Goal: Task Accomplishment & Management: Use online tool/utility

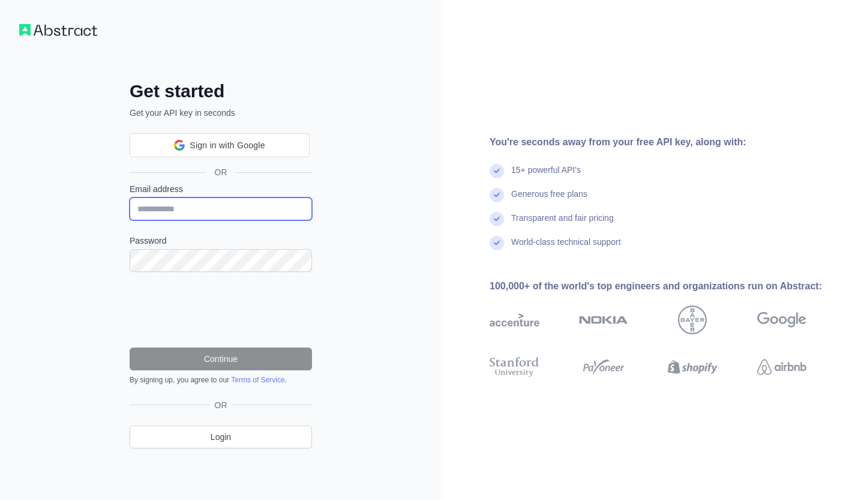
click at [237, 213] on input "Email address" at bounding box center [221, 208] width 182 height 23
type input "**********"
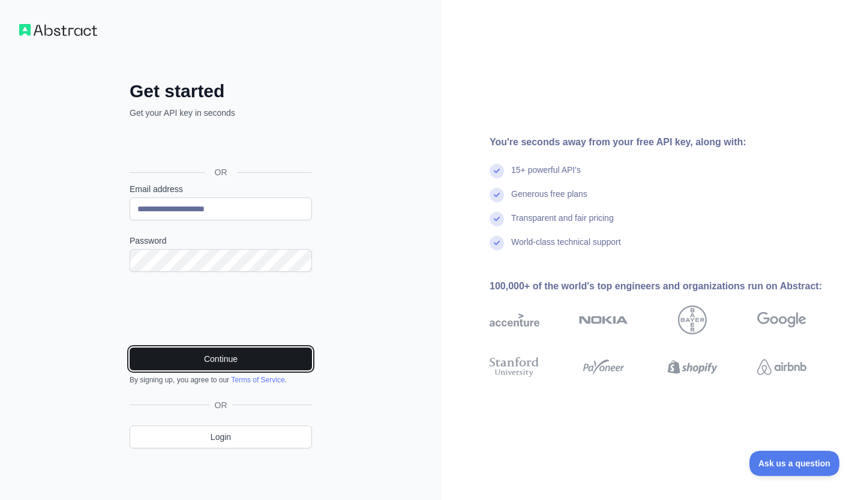
click at [187, 355] on button "Continue" at bounding box center [221, 358] width 182 height 23
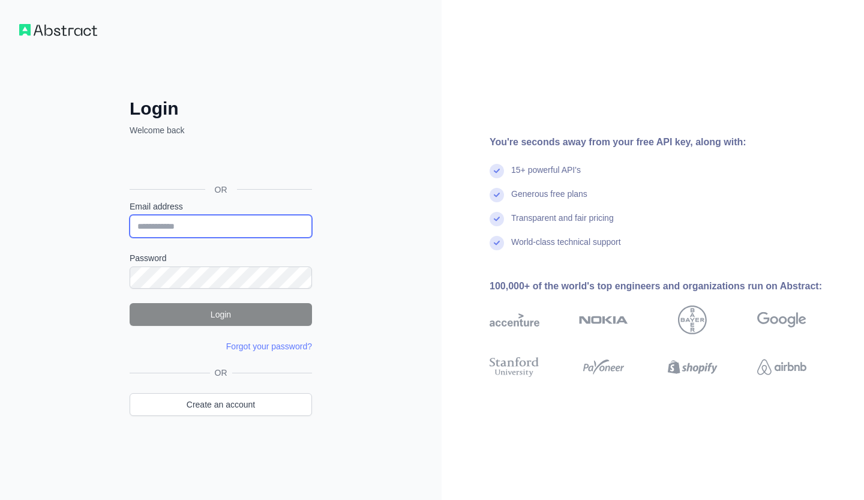
type input "**********"
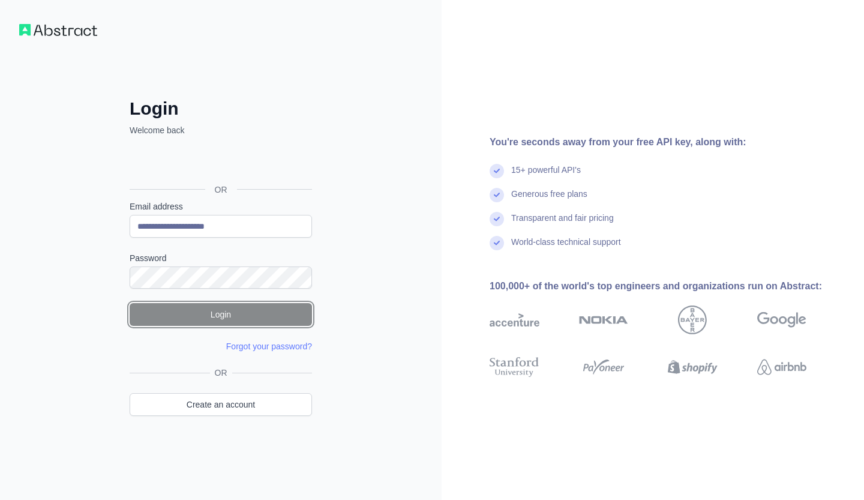
click at [265, 314] on button "Login" at bounding box center [221, 314] width 182 height 23
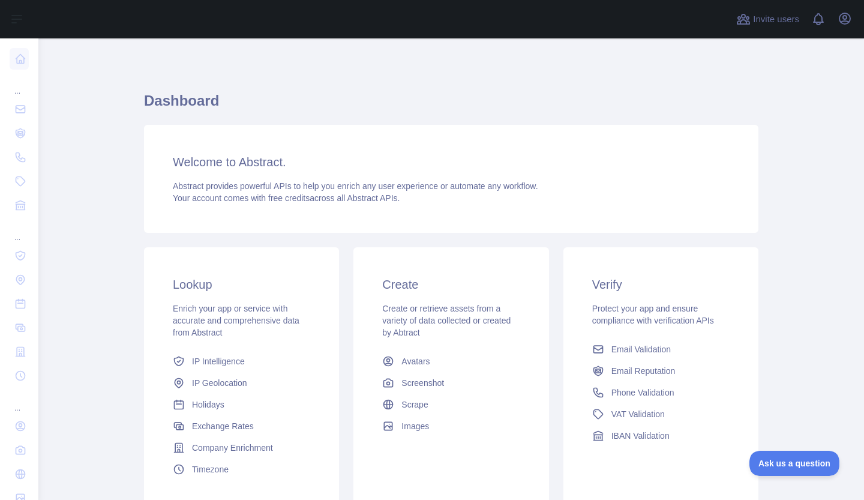
click at [247, 178] on div "Welcome to Abstract. Abstract provides powerful APIs to help you enrich any use…" at bounding box center [451, 179] width 614 height 108
click at [272, 166] on h3 "Welcome to Abstract." at bounding box center [451, 162] width 557 height 17
click at [533, 110] on h1 "Dashboard" at bounding box center [451, 105] width 614 height 29
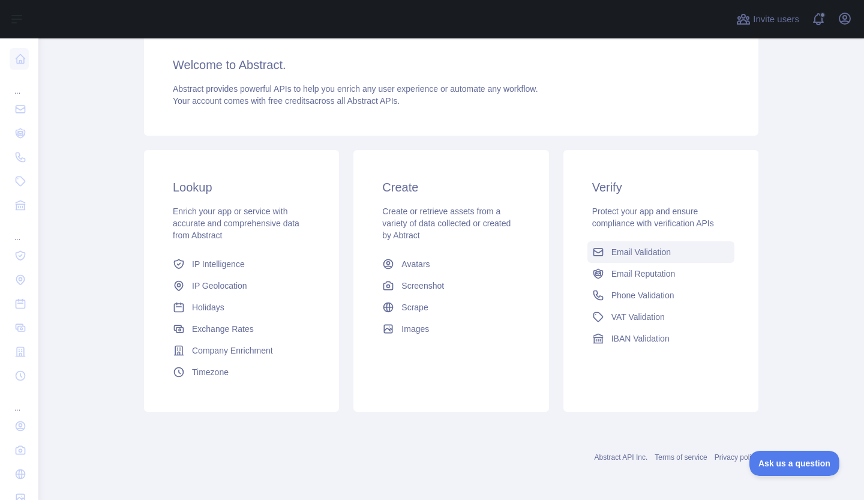
click at [661, 258] on link "Email Validation" at bounding box center [660, 252] width 147 height 22
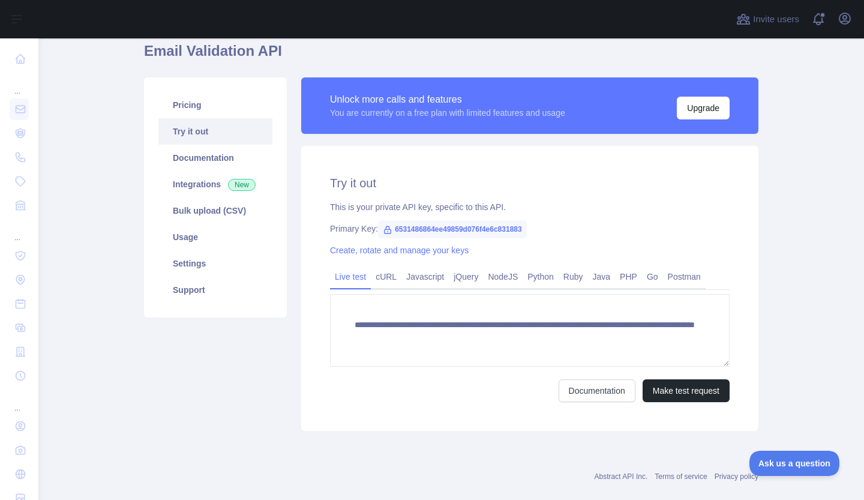
scroll to position [68, 0]
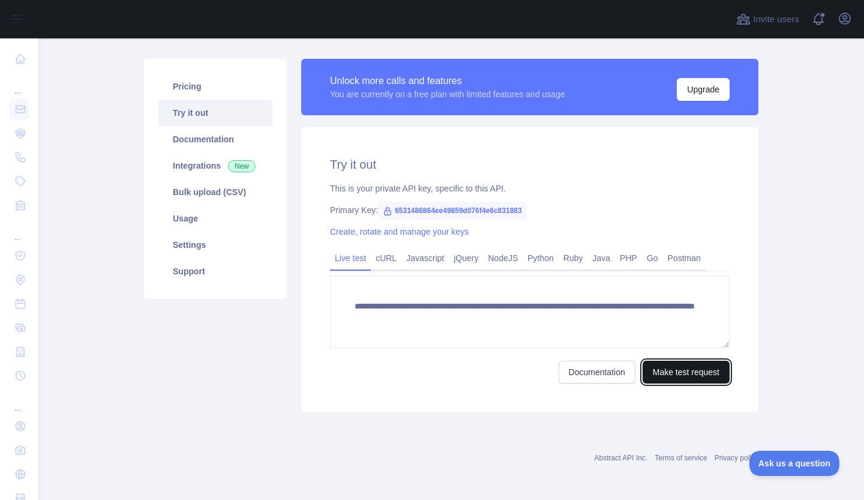
click at [682, 374] on button "Make test request" at bounding box center [685, 372] width 87 height 23
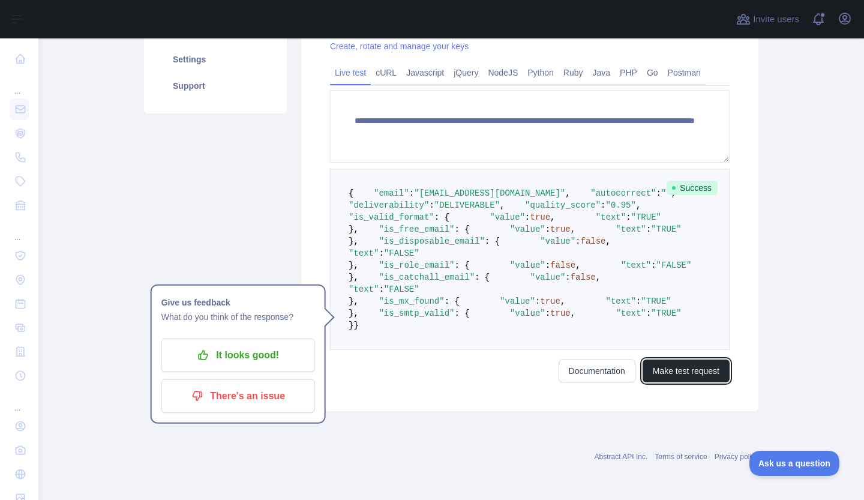
scroll to position [0, 0]
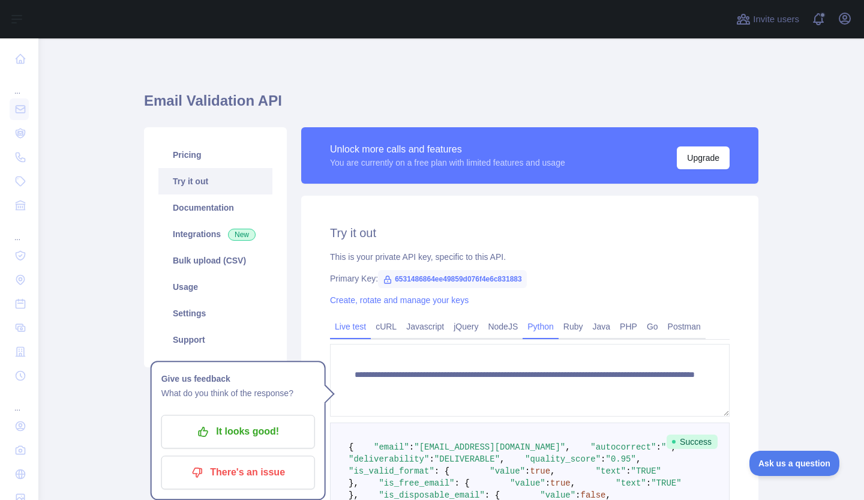
click at [526, 335] on link "Python" at bounding box center [541, 326] width 36 height 19
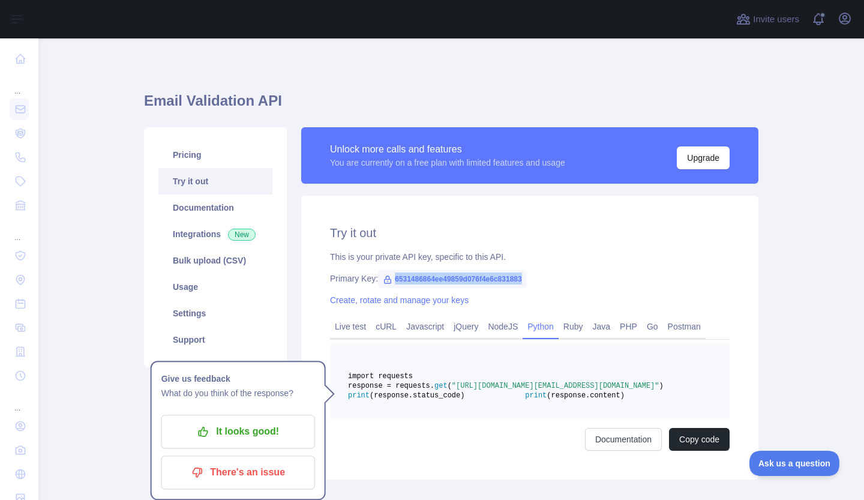
drag, startPoint x: 388, startPoint y: 279, endPoint x: 528, endPoint y: 282, distance: 139.8
click at [528, 282] on div "Primary Key: 6531486864ee49859d076f4e6c831883" at bounding box center [530, 278] width 400 height 12
copy span "6531486864ee49859d076f4e6c831883"
